Goal: Information Seeking & Learning: Learn about a topic

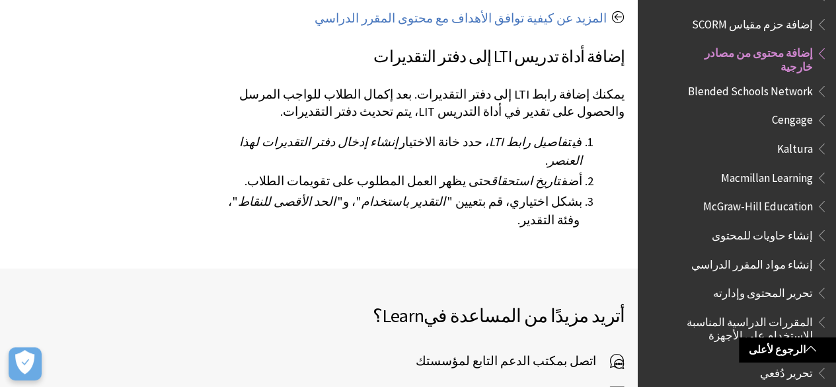
scroll to position [3919, 0]
click at [564, 351] on span "اتصل بمكتب الدعم التابع لمؤسستك" at bounding box center [513, 361] width 194 height 20
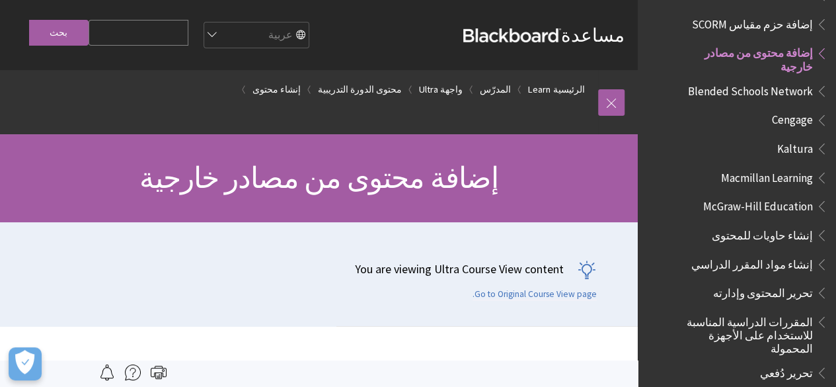
scroll to position [1, 0]
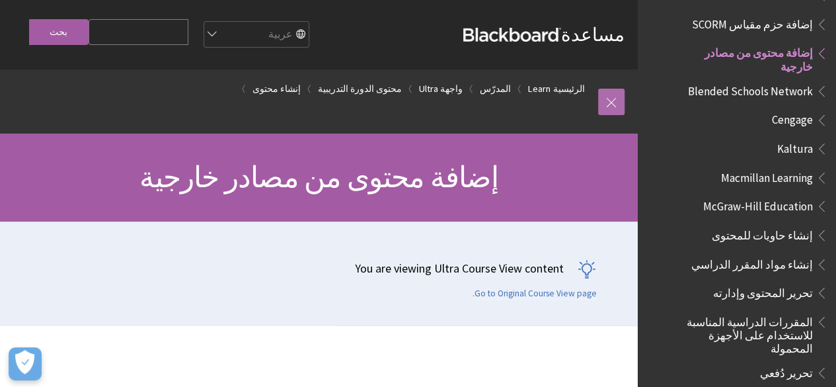
click at [618, 113] on link at bounding box center [611, 102] width 26 height 26
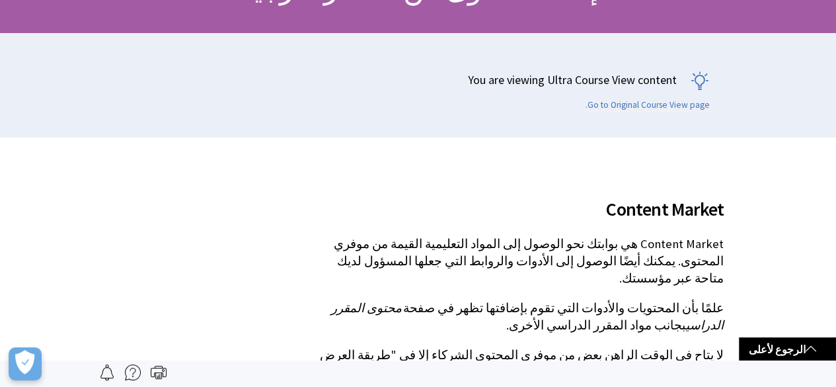
scroll to position [0, 0]
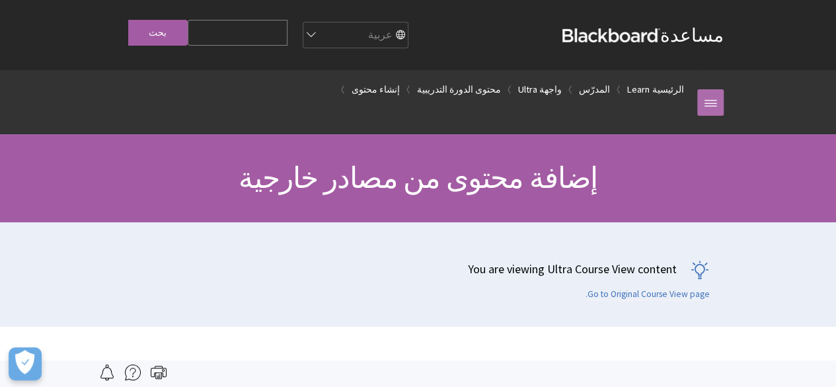
click at [714, 102] on link at bounding box center [710, 102] width 26 height 26
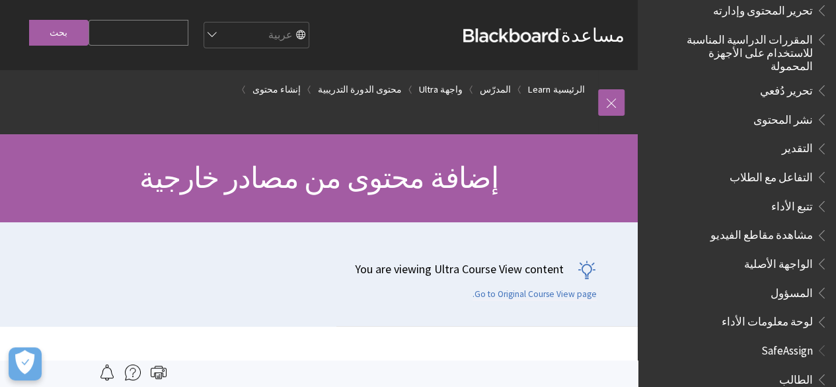
scroll to position [2063, 0]
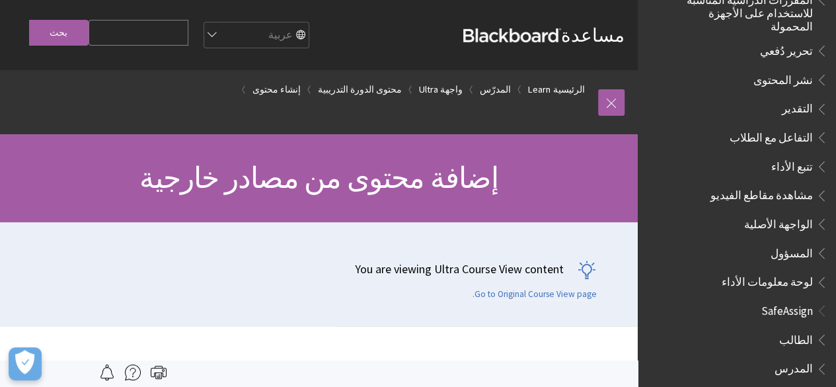
click at [814, 358] on span "Book outline for Blackboard SafeAssign" at bounding box center [820, 366] width 14 height 17
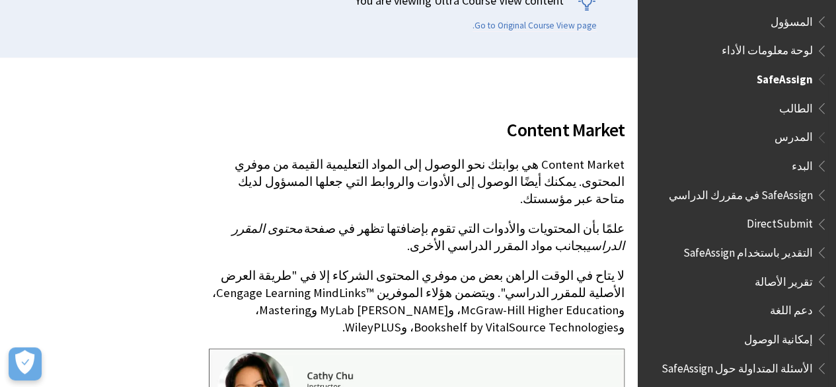
scroll to position [269, 0]
click at [802, 328] on span "إمكانية الوصول" at bounding box center [778, 337] width 69 height 18
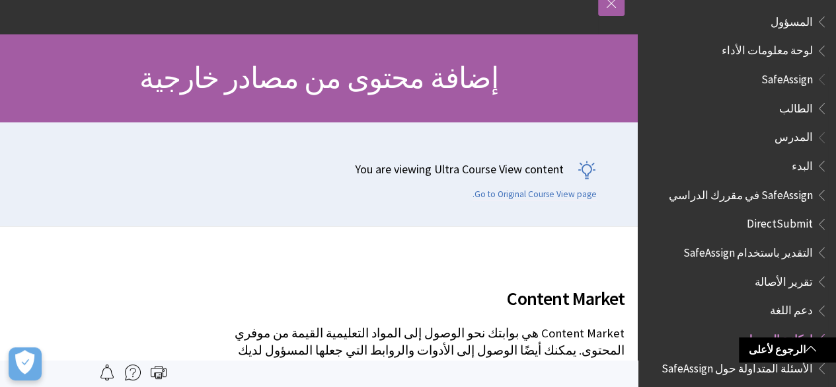
scroll to position [98, 0]
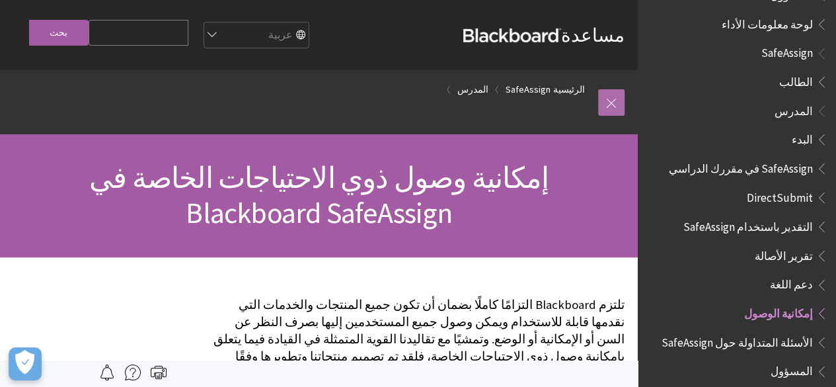
click at [611, 114] on link at bounding box center [611, 102] width 26 height 26
